Goal: Transaction & Acquisition: Book appointment/travel/reservation

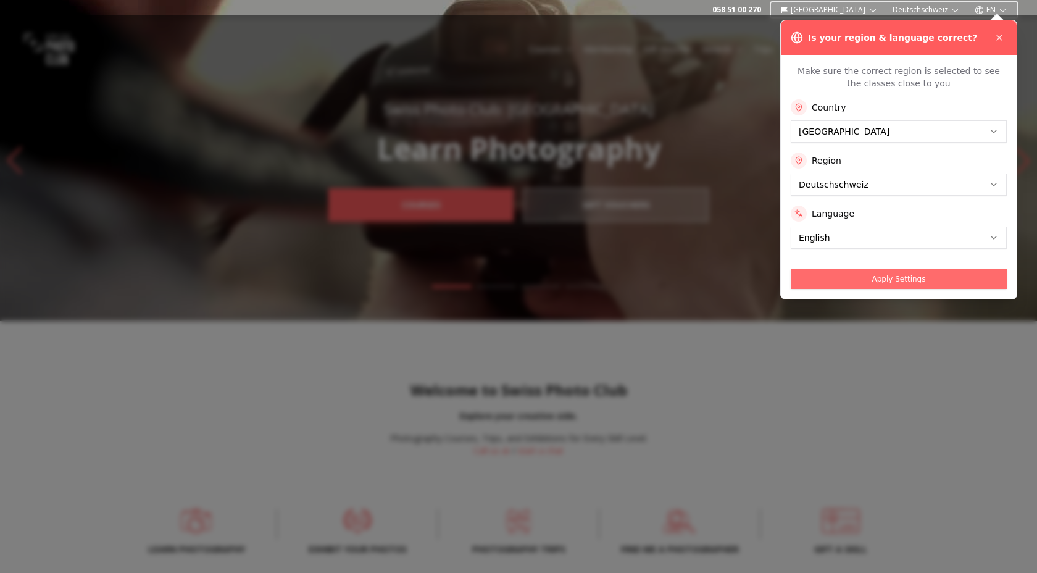
click at [927, 282] on button "Apply Settings" at bounding box center [899, 279] width 216 height 20
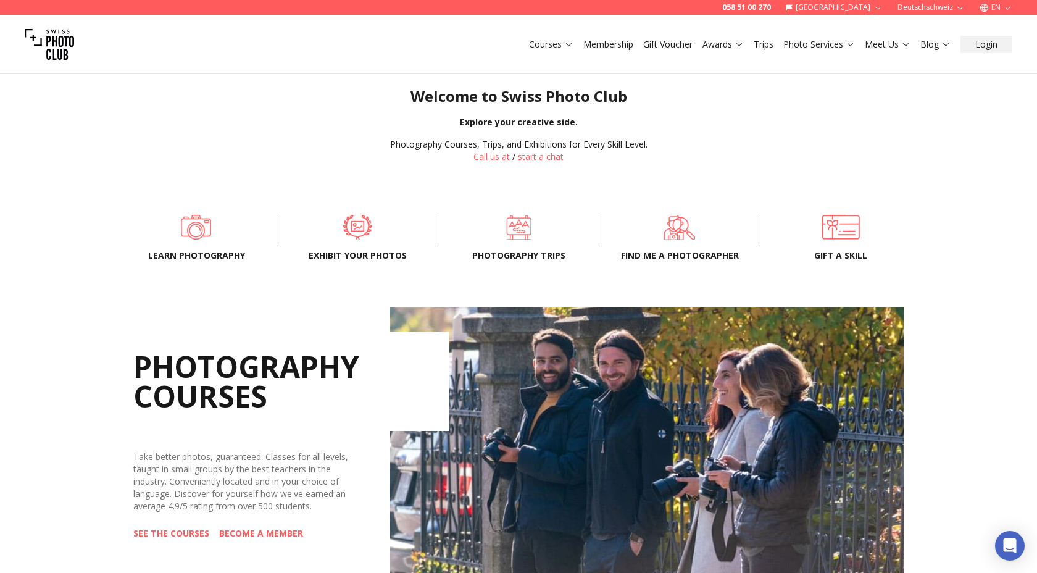
scroll to position [309, 0]
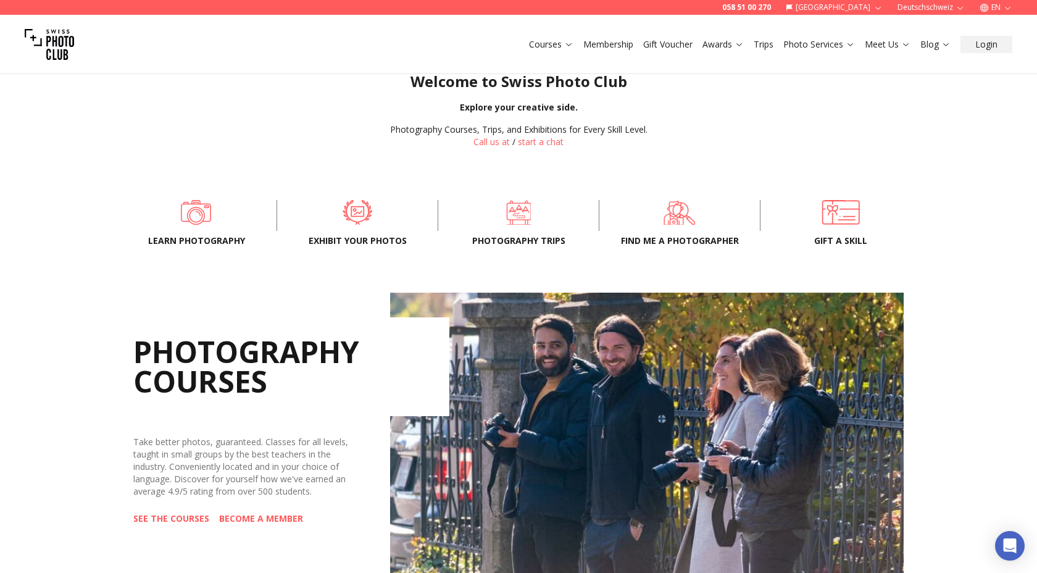
click at [521, 231] on div "Learn Photography Exhibit your photos Photography trips Find me a photographer …" at bounding box center [518, 216] width 790 height 56
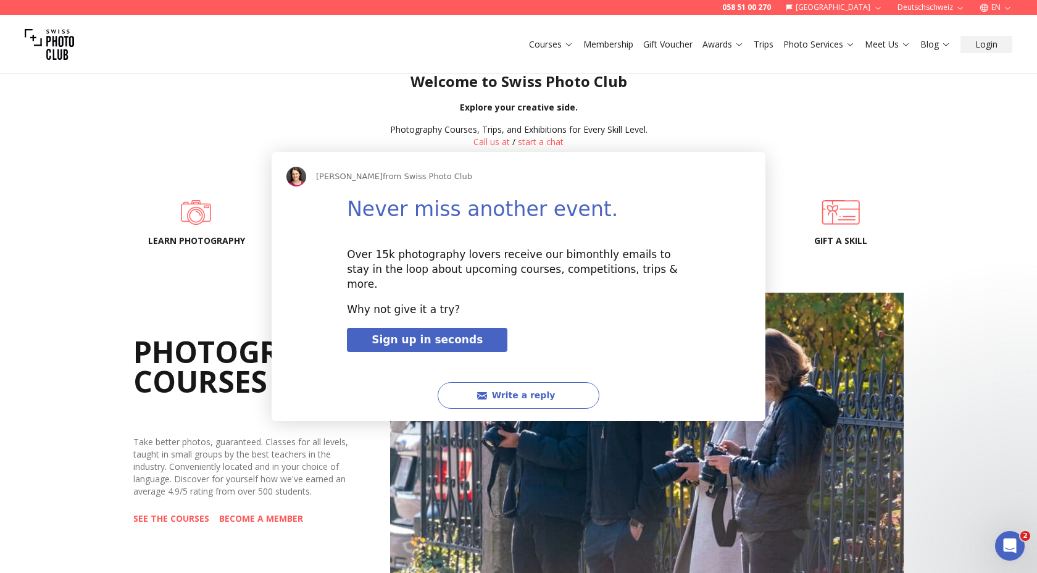
scroll to position [0, 0]
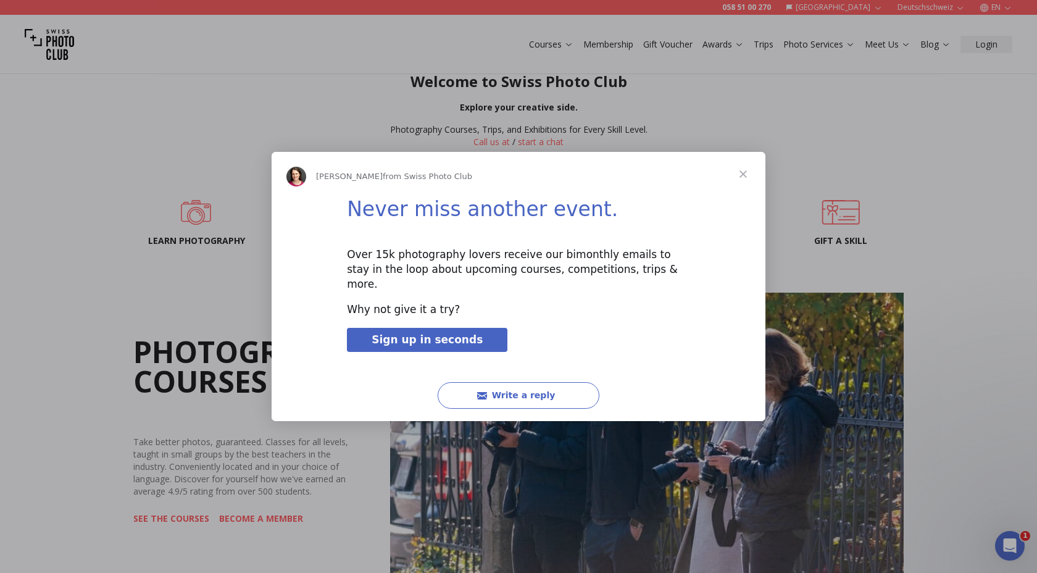
click at [742, 178] on span "Close" at bounding box center [743, 174] width 44 height 44
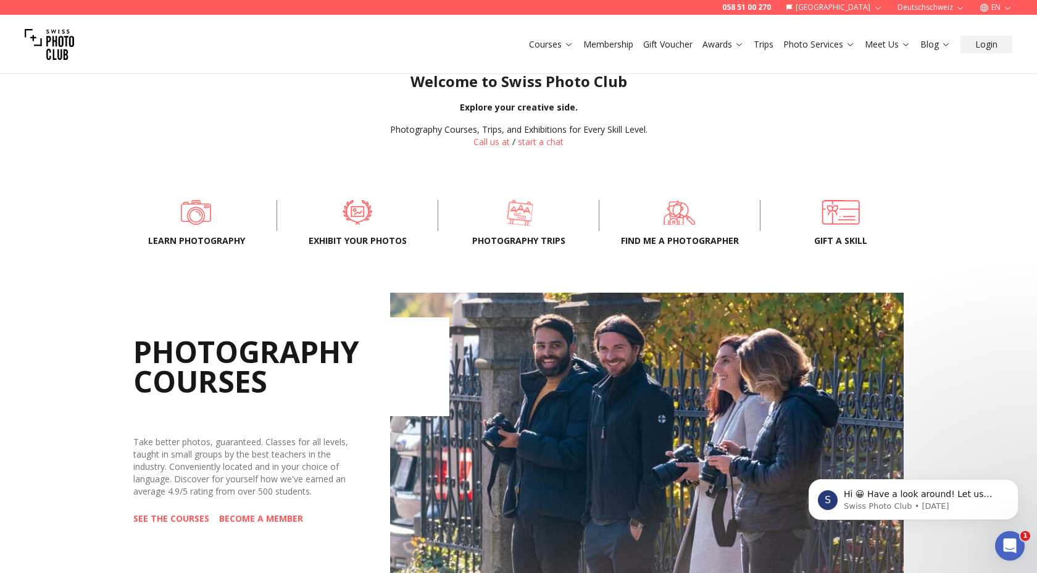
click at [519, 218] on span at bounding box center [520, 212] width 123 height 37
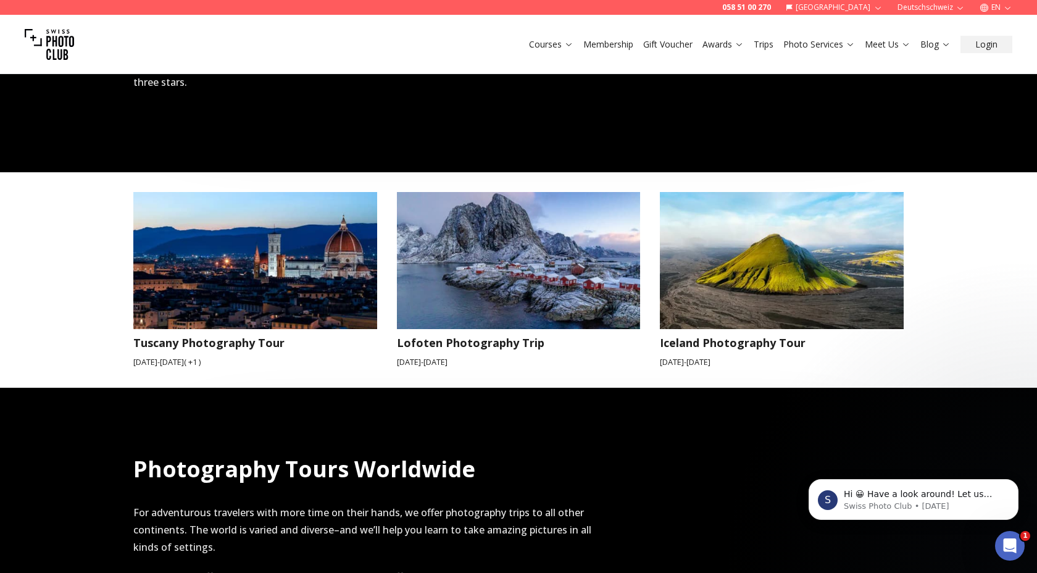
scroll to position [1009, 0]
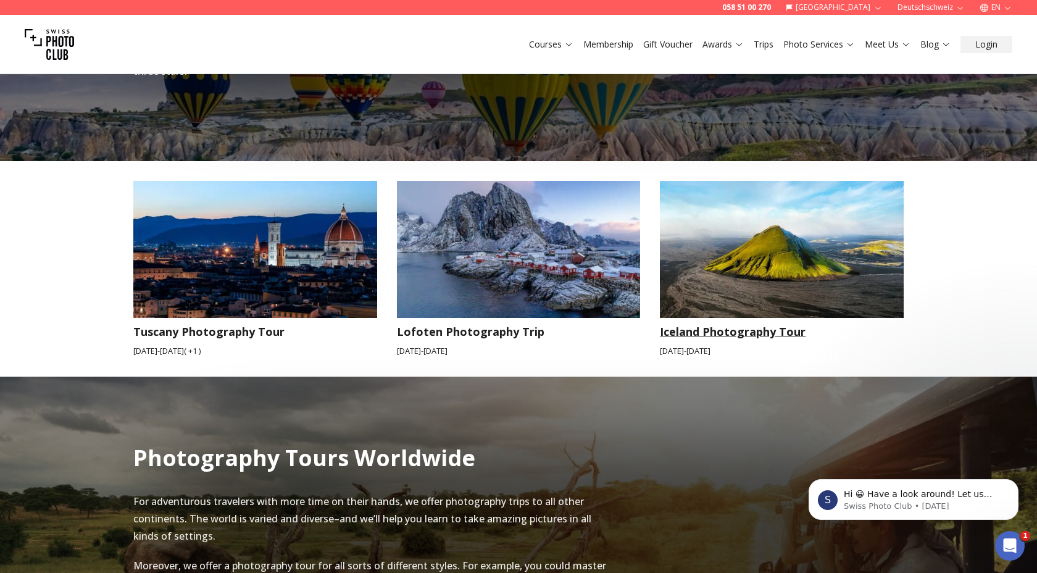
click at [748, 323] on h3 "Iceland Photography Tour" at bounding box center [782, 331] width 244 height 17
